Goal: Navigation & Orientation: Find specific page/section

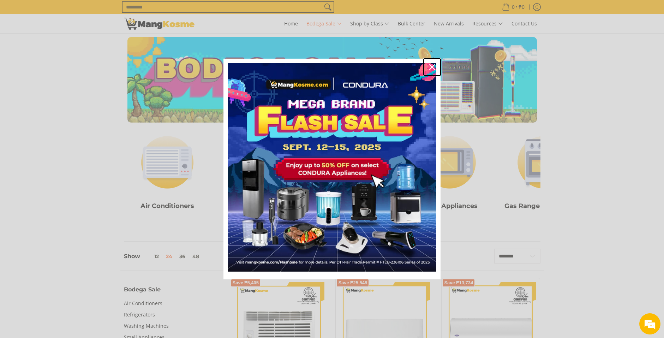
click at [430, 68] on icon "close icon" at bounding box center [433, 67] width 6 height 6
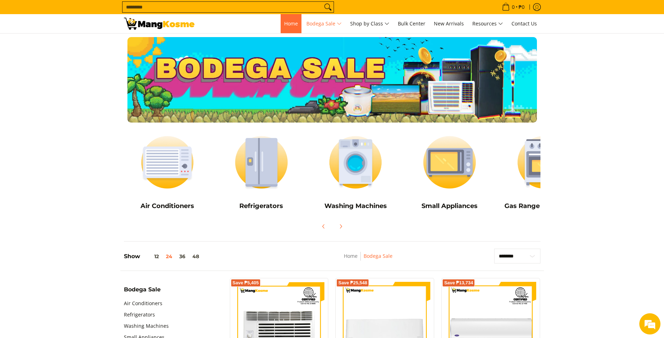
click at [295, 24] on span "Home" at bounding box center [291, 23] width 14 height 7
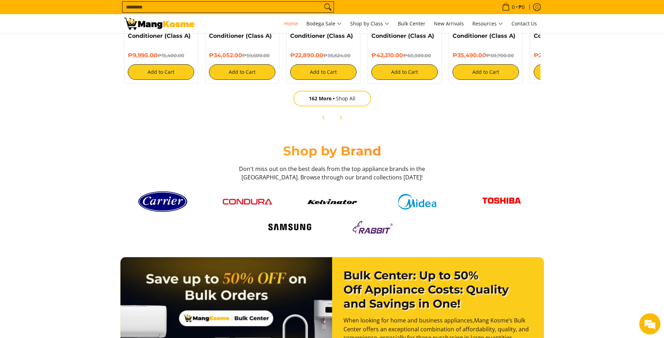
scroll to position [848, 0]
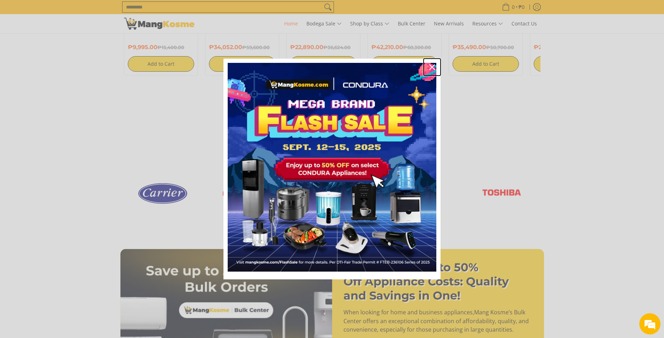
click at [432, 70] on div "Close" at bounding box center [432, 66] width 11 height 11
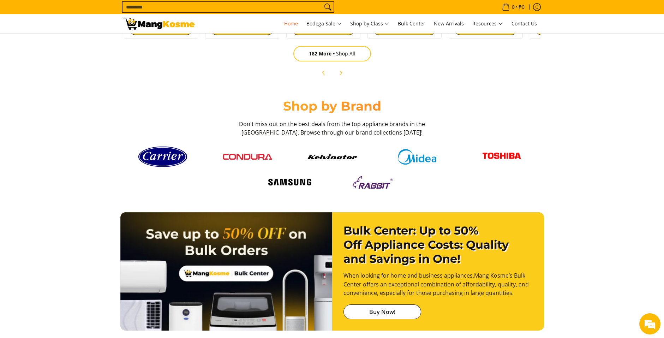
scroll to position [954, 0]
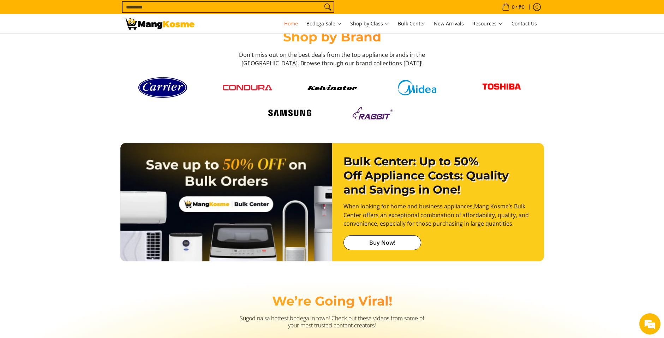
click at [385, 116] on img at bounding box center [374, 113] width 49 height 18
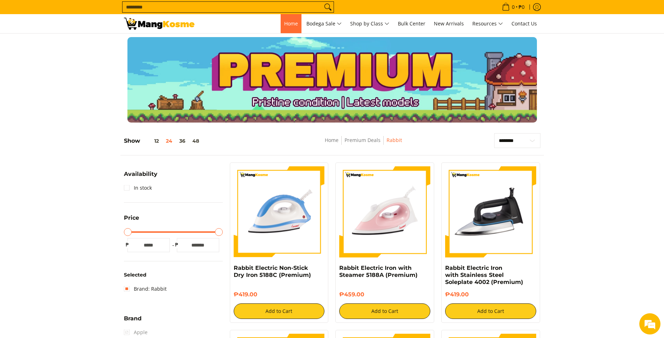
click at [284, 22] on span "Home" at bounding box center [291, 23] width 14 height 7
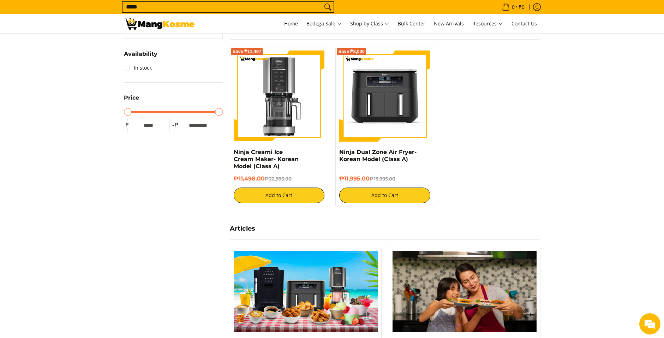
scroll to position [141, 0]
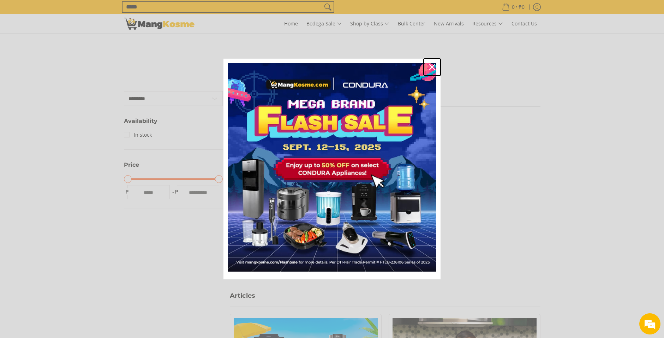
click at [433, 69] on icon "close icon" at bounding box center [433, 67] width 6 height 6
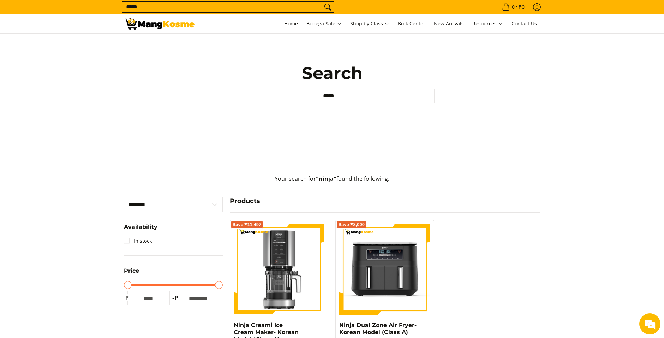
scroll to position [0, 0]
